Goal: Information Seeking & Learning: Learn about a topic

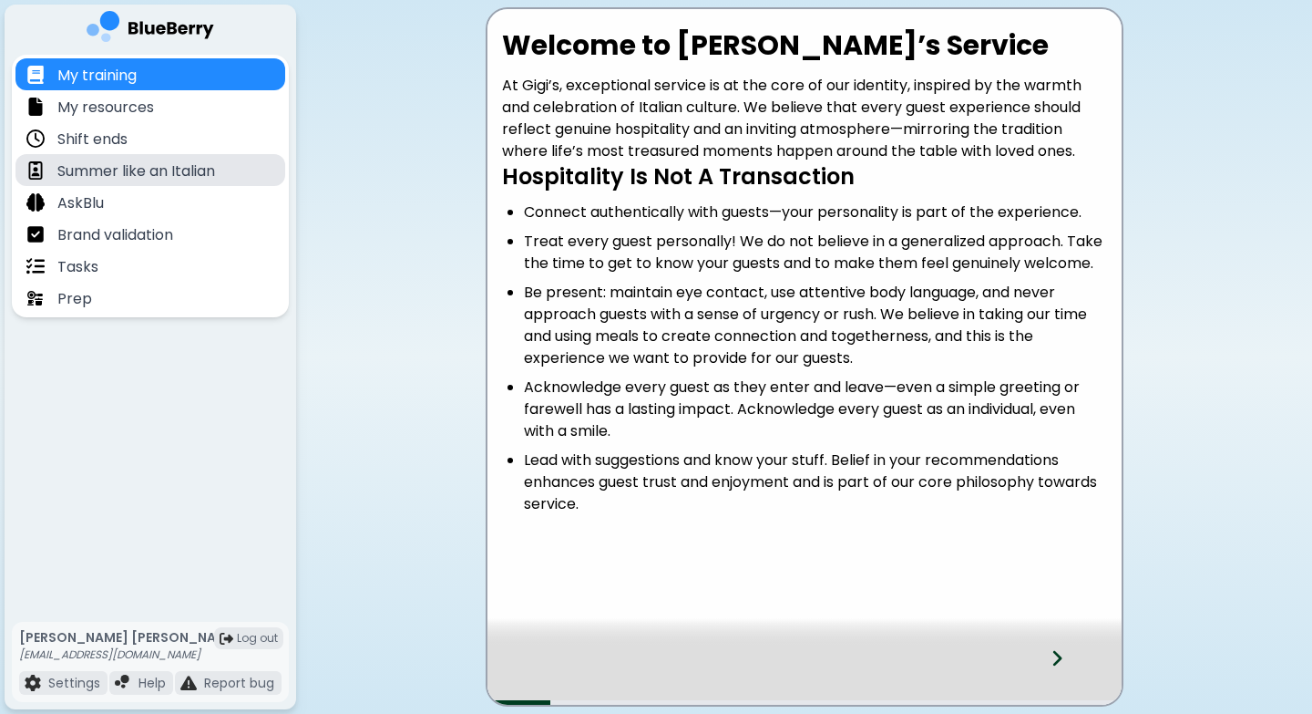
click at [126, 172] on p "Summer like an Italian" at bounding box center [136, 171] width 158 height 22
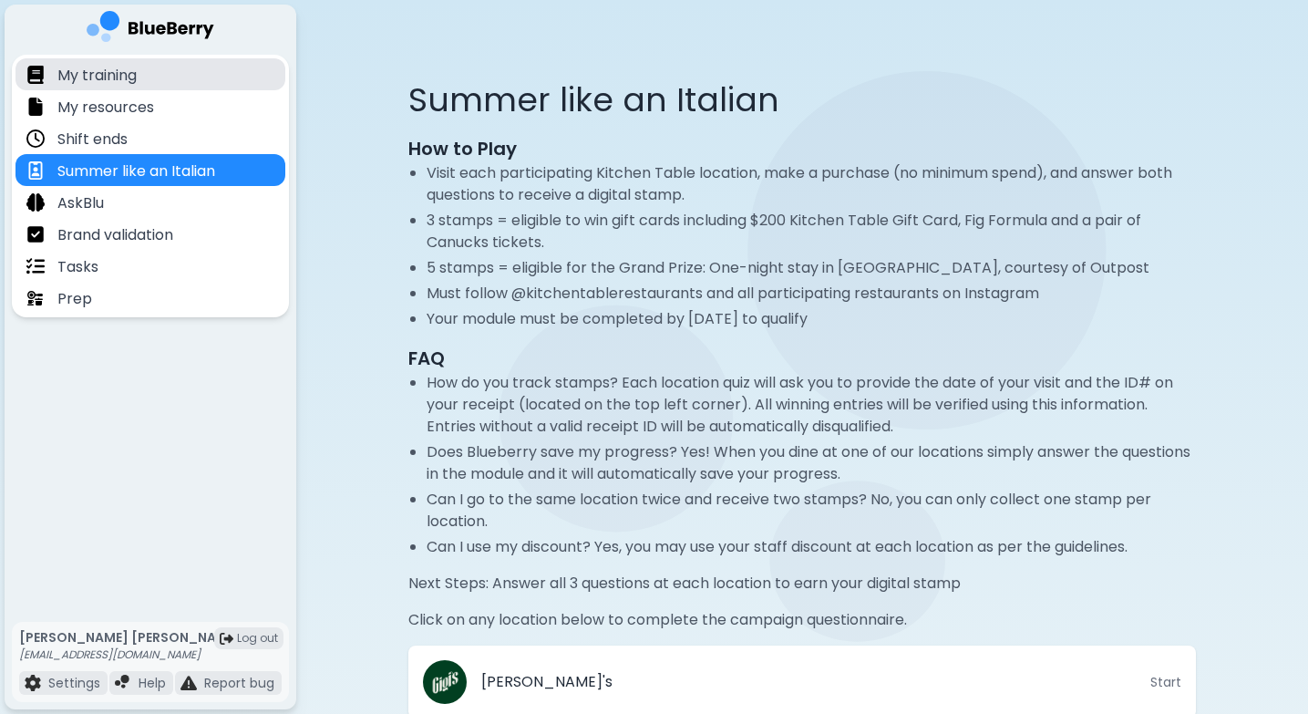
click at [107, 73] on p "My training" at bounding box center [96, 76] width 79 height 22
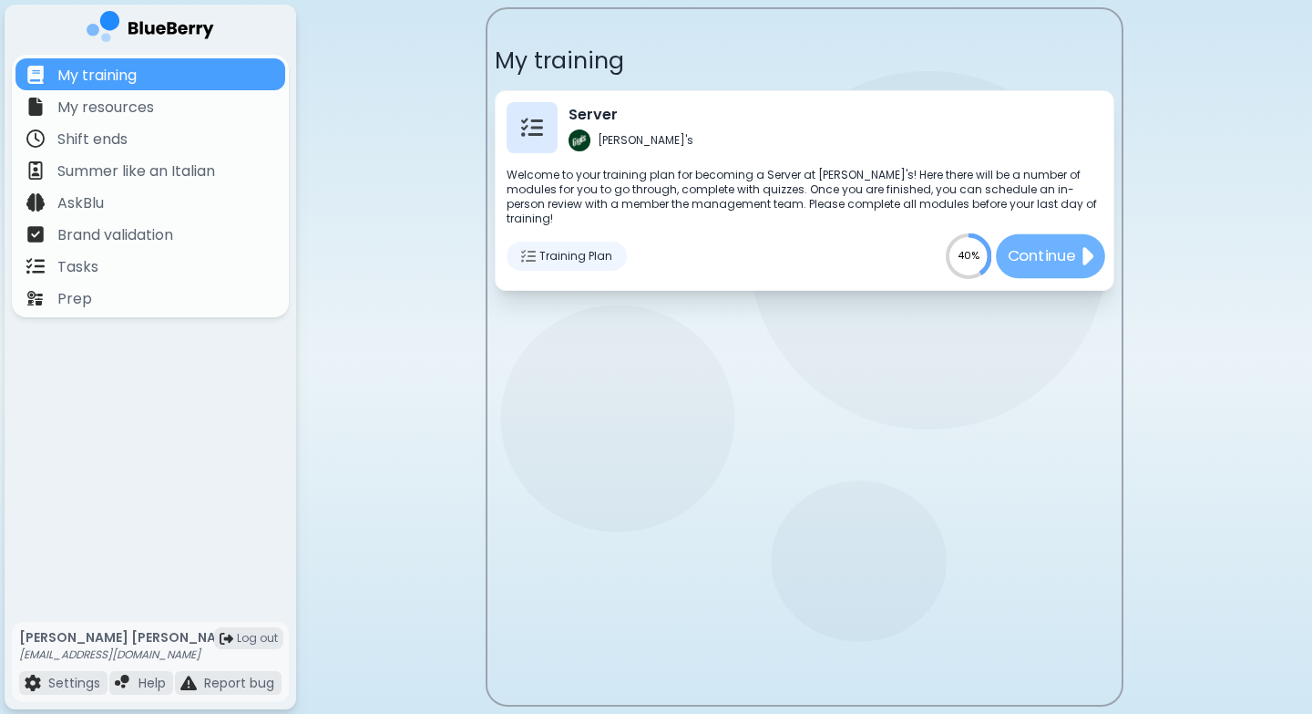
click at [1054, 244] on p "Continue" at bounding box center [1041, 255] width 68 height 23
